Goal: Information Seeking & Learning: Learn about a topic

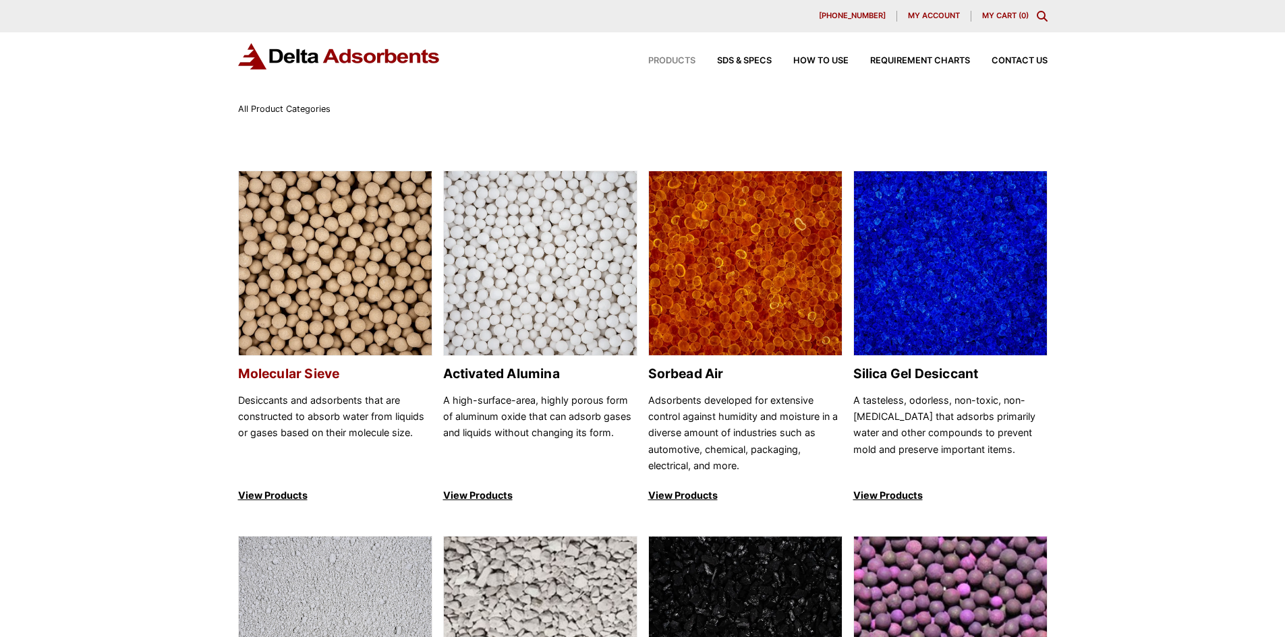
click at [318, 369] on h2 "Molecular Sieve" at bounding box center [335, 374] width 194 height 16
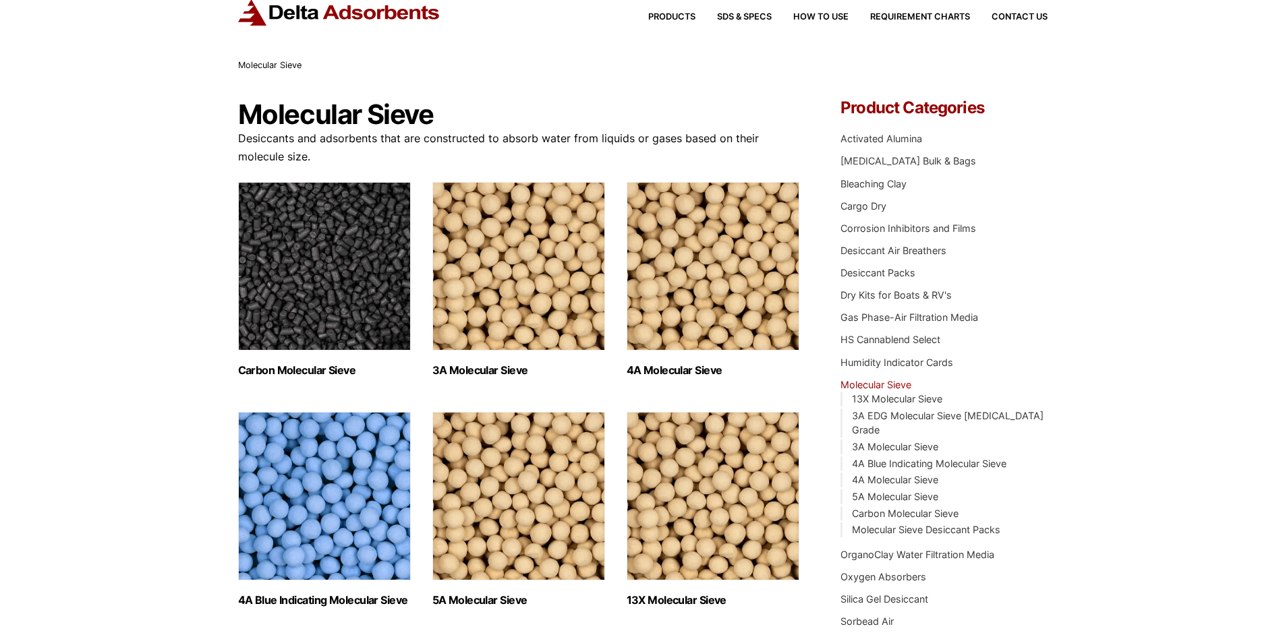
scroll to position [67, 0]
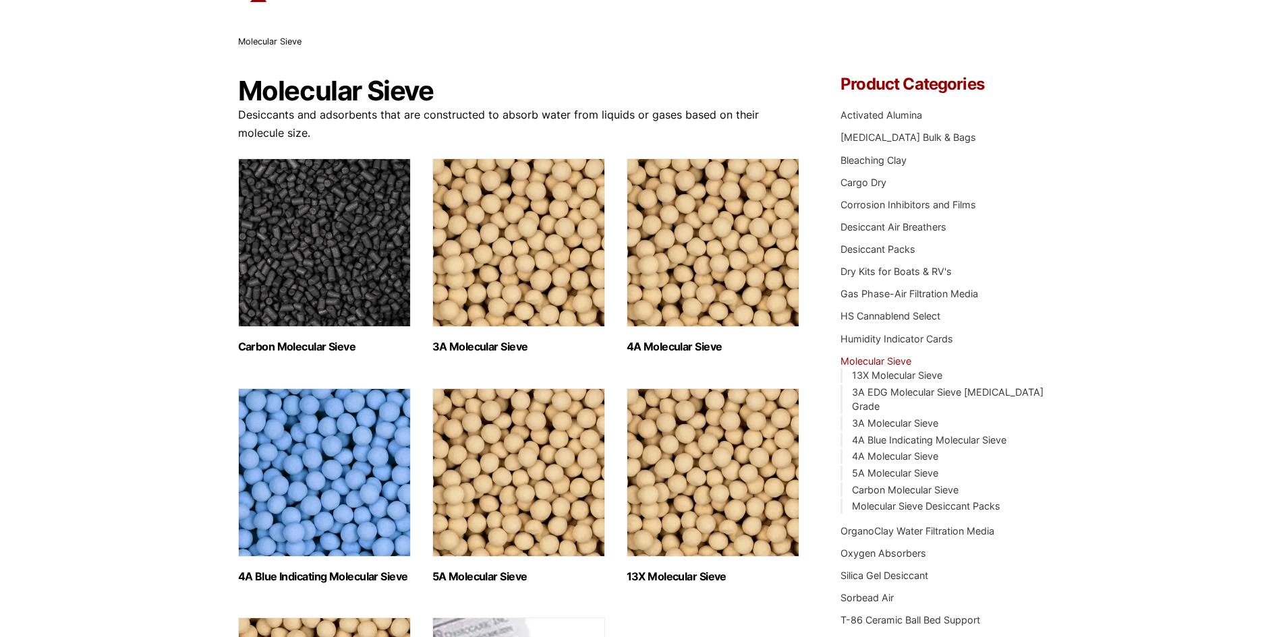
click at [502, 344] on h2 "3A Molecular Sieve (2)" at bounding box center [518, 347] width 173 height 13
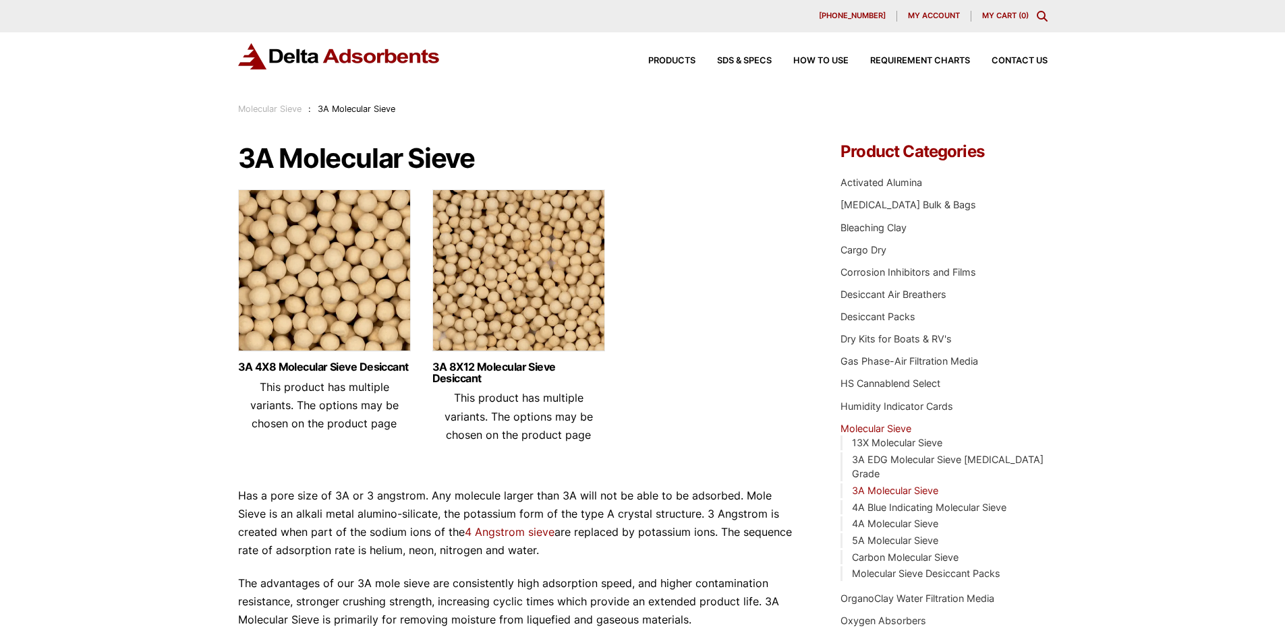
click at [537, 359] on div "3A 8X12 Molecular Sieve Desiccant This product has multiple variants. The optio…" at bounding box center [518, 402] width 173 height 103
click at [534, 363] on link "3A 8X12 Molecular Sieve Desiccant" at bounding box center [518, 372] width 173 height 23
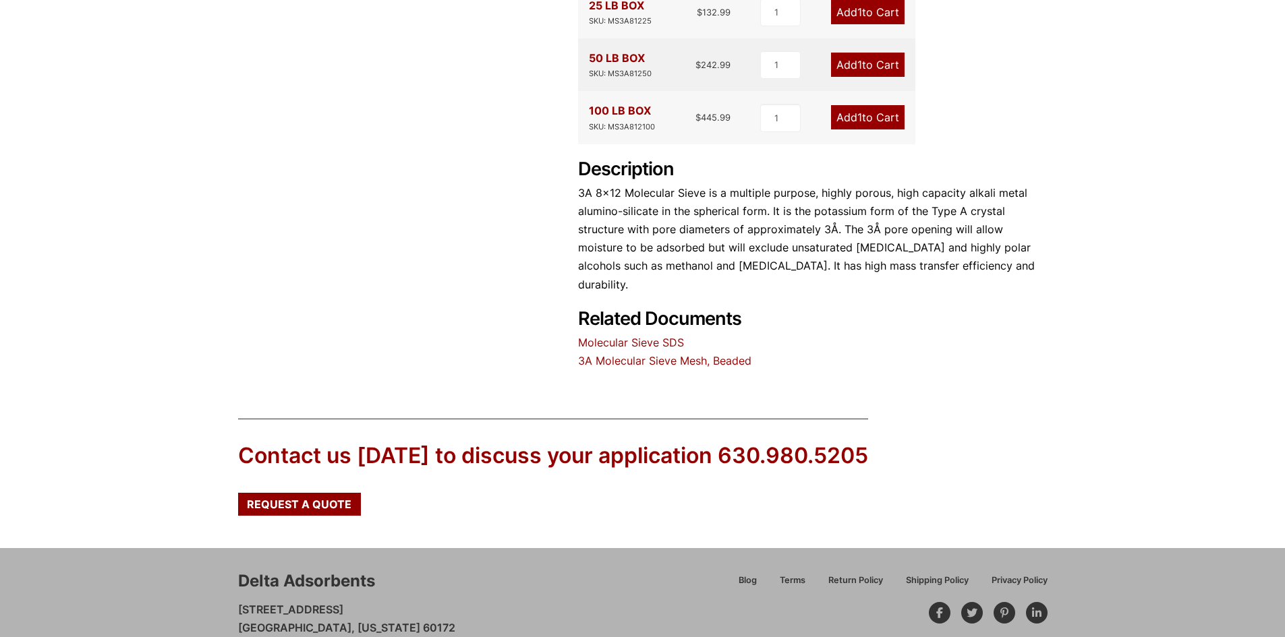
scroll to position [561, 0]
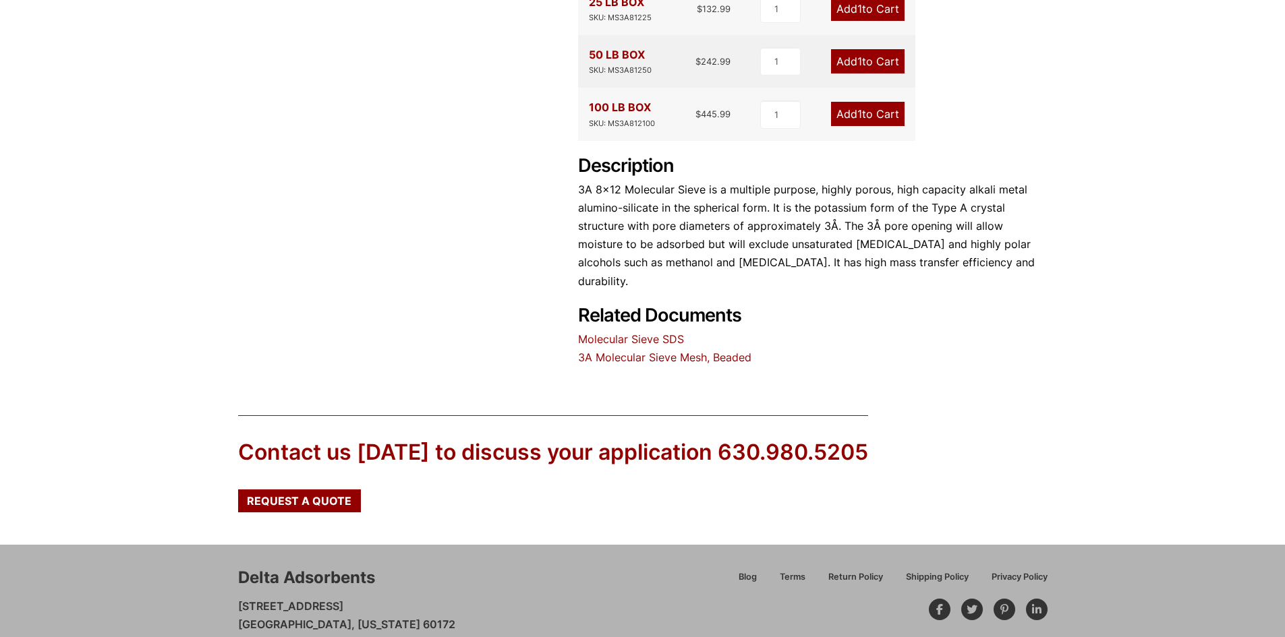
click at [647, 332] on link "Molecular Sieve SDS" at bounding box center [631, 338] width 106 height 13
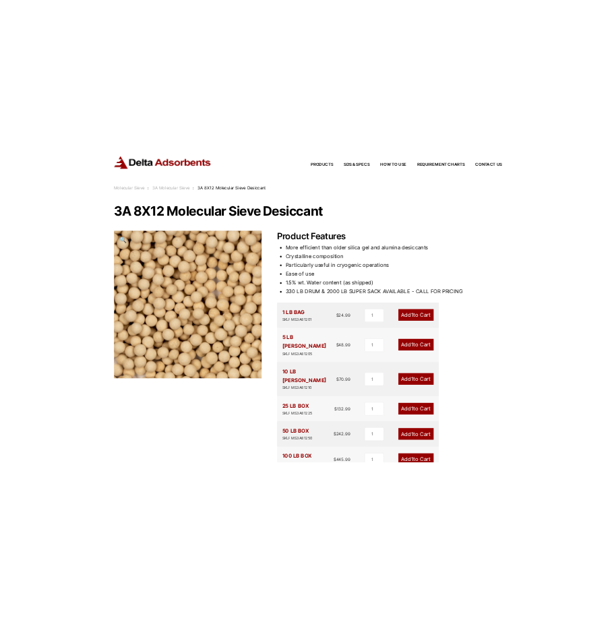
scroll to position [67, 0]
